Goal: Information Seeking & Learning: Check status

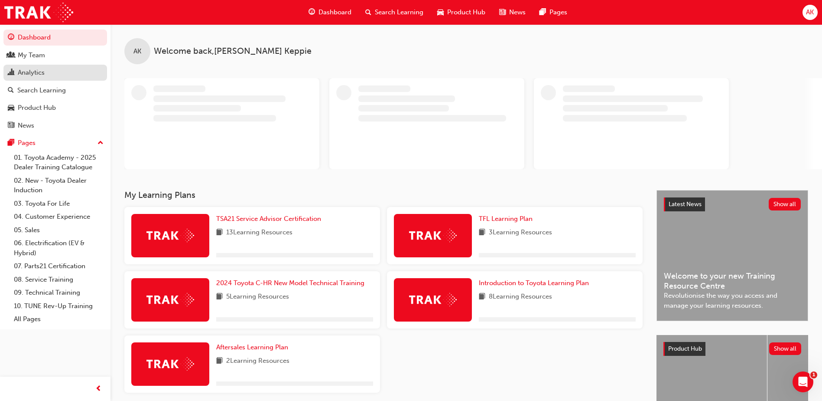
drag, startPoint x: 26, startPoint y: 74, endPoint x: 46, endPoint y: 74, distance: 20.4
click at [26, 74] on div "Analytics" at bounding box center [31, 73] width 27 height 10
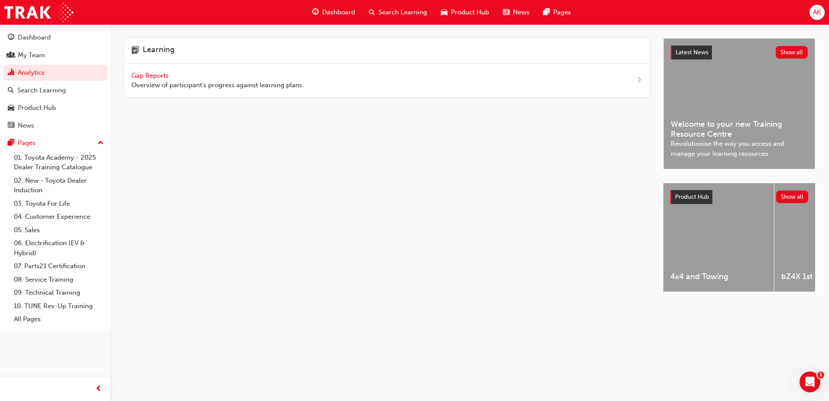
click at [153, 78] on span "Gap Reports" at bounding box center [150, 76] width 39 height 8
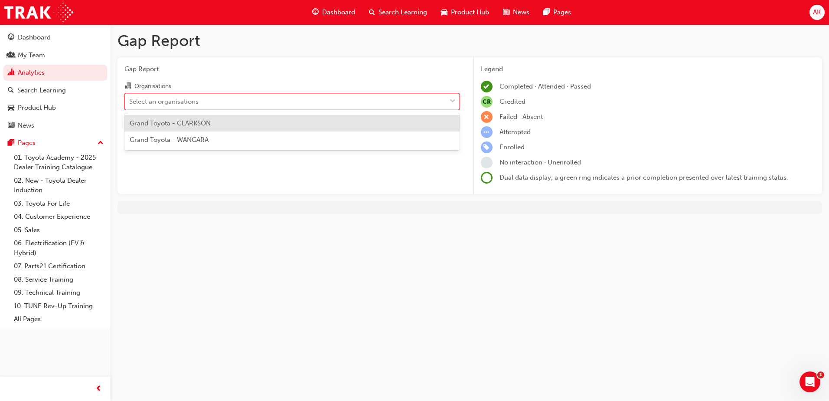
click at [453, 101] on span "down-icon" at bounding box center [453, 101] width 6 height 11
click at [130, 101] on input "Organisations option Grand Toyota - CLARKSON focused, 1 of 2. 2 results availab…" at bounding box center [129, 100] width 1 height 7
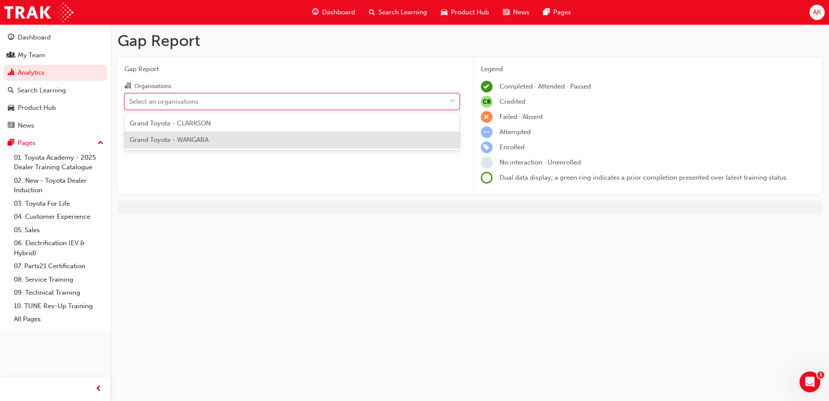
click at [379, 145] on div "Grand Toyota - WANGARA" at bounding box center [291, 139] width 335 height 17
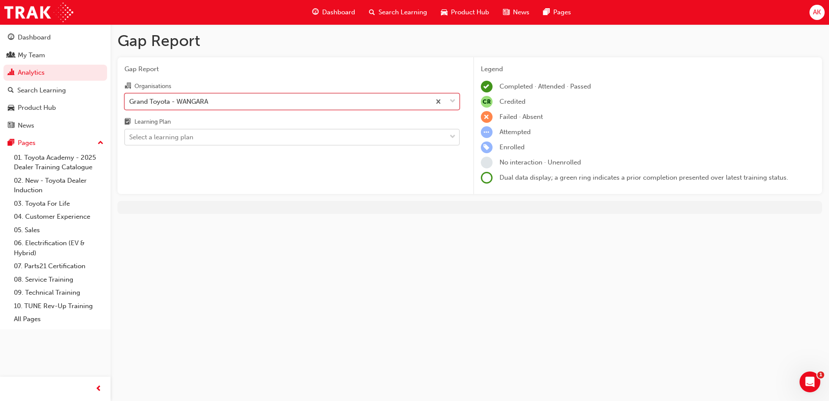
click at [451, 137] on span "down-icon" at bounding box center [453, 136] width 6 height 11
click at [130, 137] on input "Learning Plan Select a learning plan" at bounding box center [129, 136] width 1 height 7
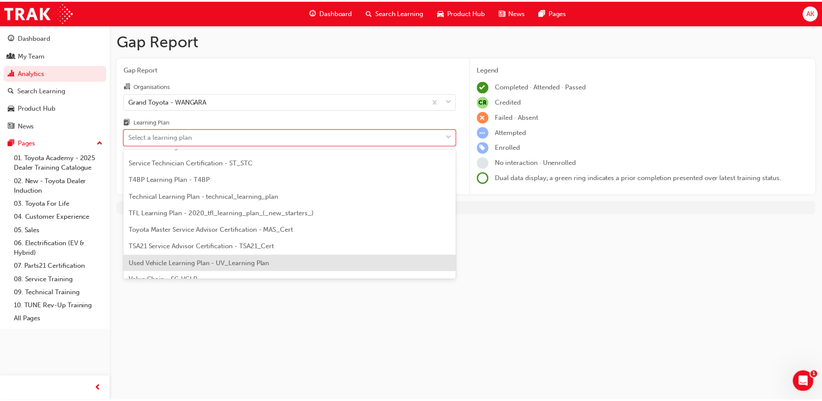
scroll to position [374, 0]
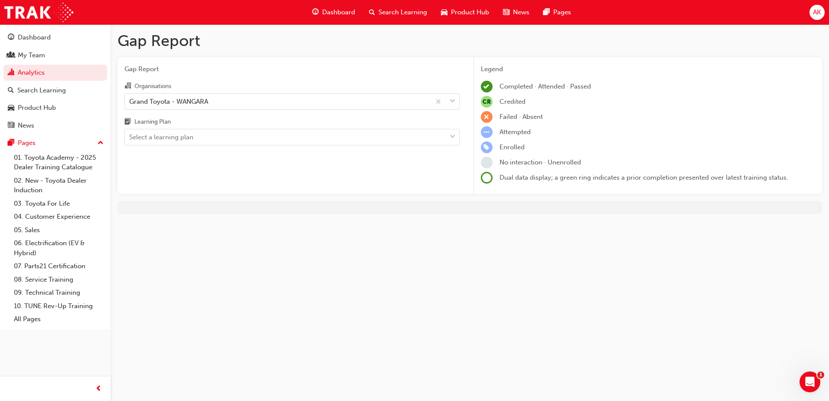
click at [544, 263] on div "Gap Report Gap Report Organisations Grand Toyota - WANGARA Learning Plan Select…" at bounding box center [414, 200] width 829 height 401
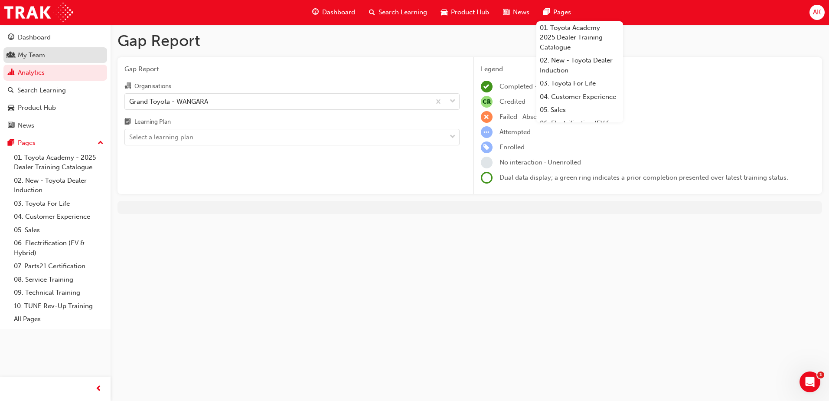
click at [27, 58] on div "My Team" at bounding box center [31, 55] width 27 height 10
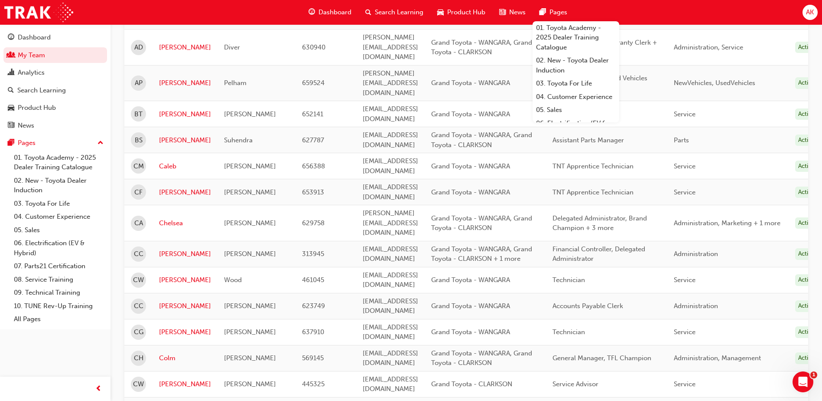
scroll to position [217, 0]
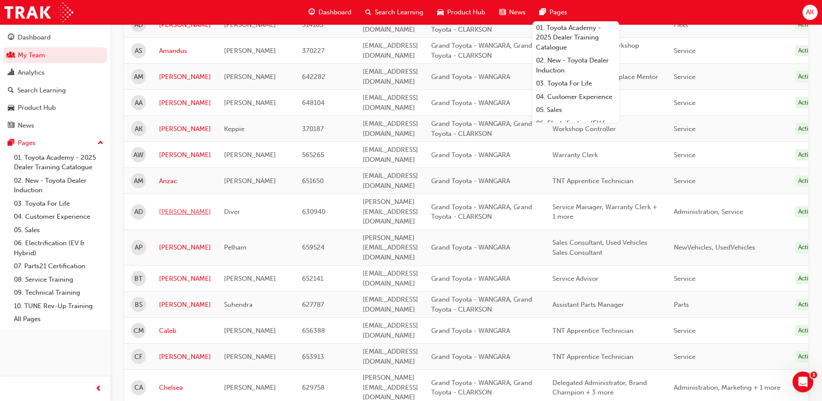
click at [162, 207] on link "[PERSON_NAME]" at bounding box center [185, 212] width 52 height 10
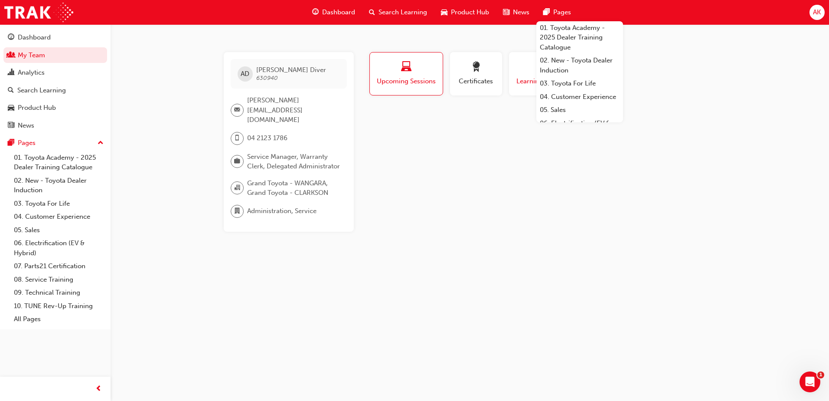
click at [525, 79] on span "Learning History" at bounding box center [541, 81] width 52 height 10
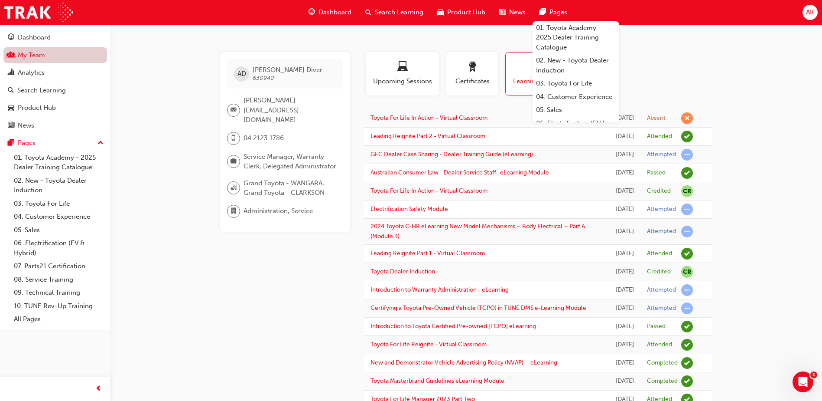
click at [41, 54] on link "My Team" at bounding box center [55, 55] width 104 height 16
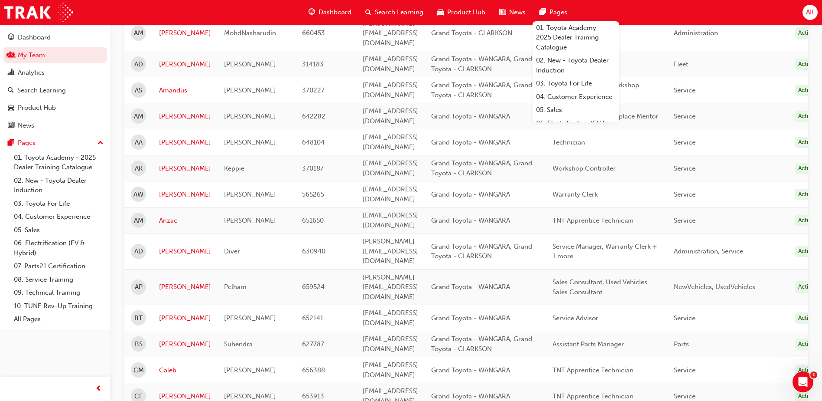
scroll to position [173, 0]
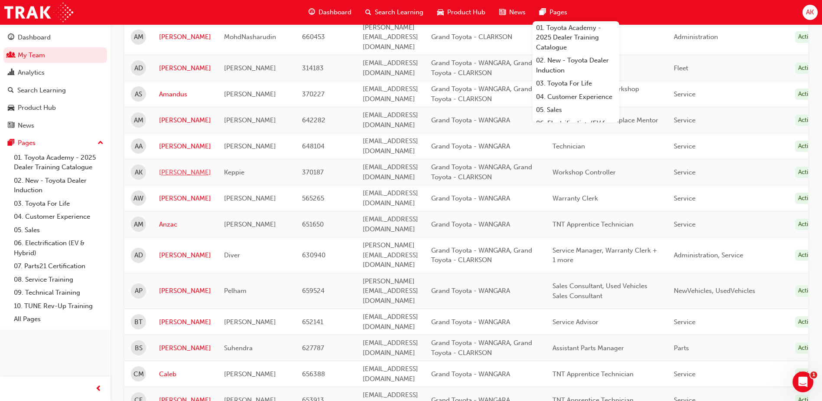
click at [177, 167] on link "[PERSON_NAME]" at bounding box center [185, 172] width 52 height 10
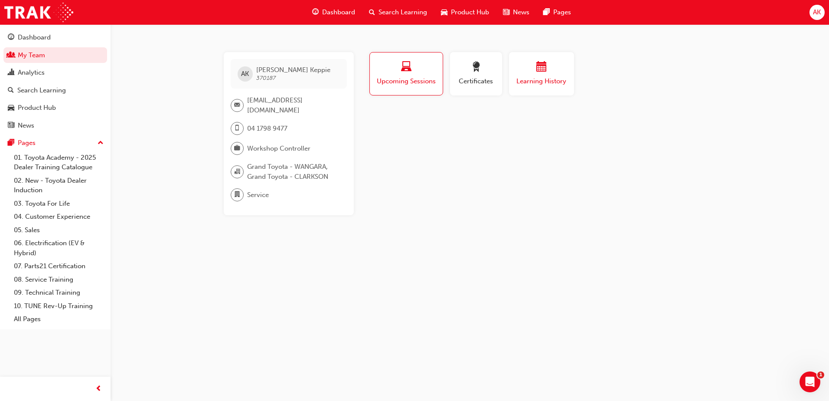
click at [550, 77] on span "Learning History" at bounding box center [541, 81] width 52 height 10
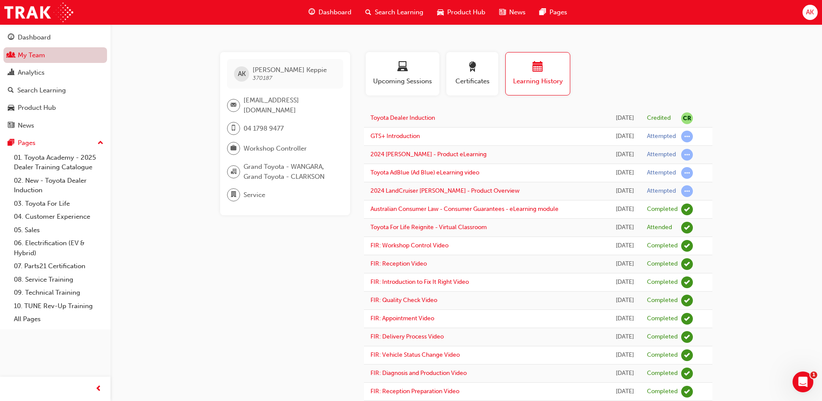
click at [38, 59] on link "My Team" at bounding box center [55, 55] width 104 height 16
